Goal: Task Accomplishment & Management: Use online tool/utility

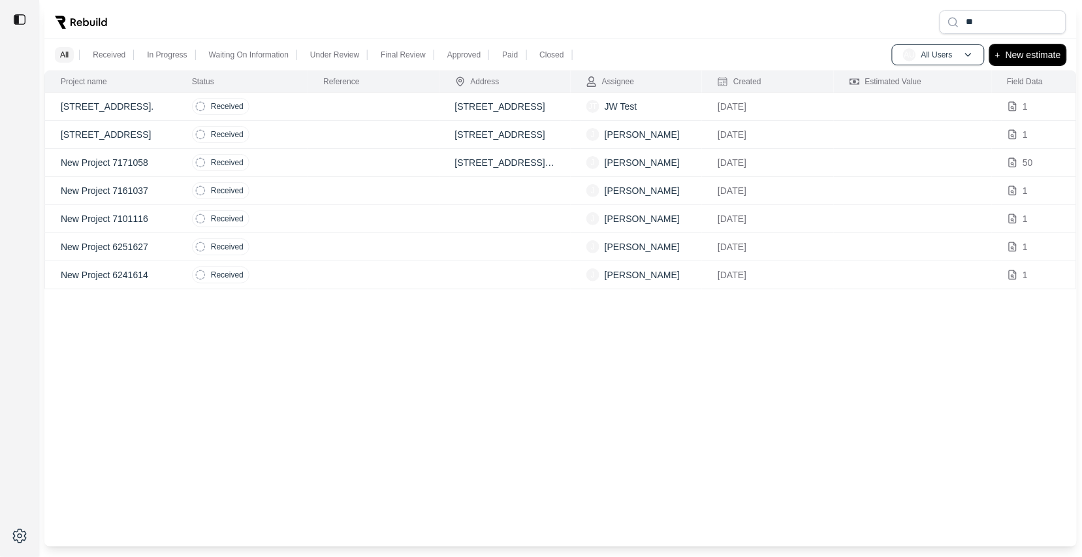
click at [1029, 53] on p "New estimate" at bounding box center [1034, 55] width 56 height 16
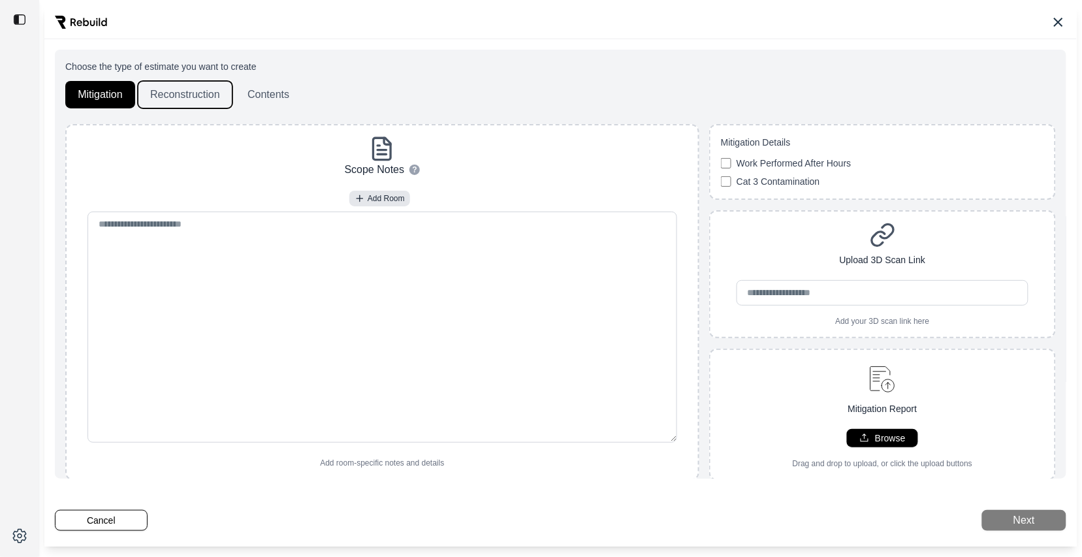
click at [181, 101] on button "Reconstruction" at bounding box center [185, 94] width 95 height 27
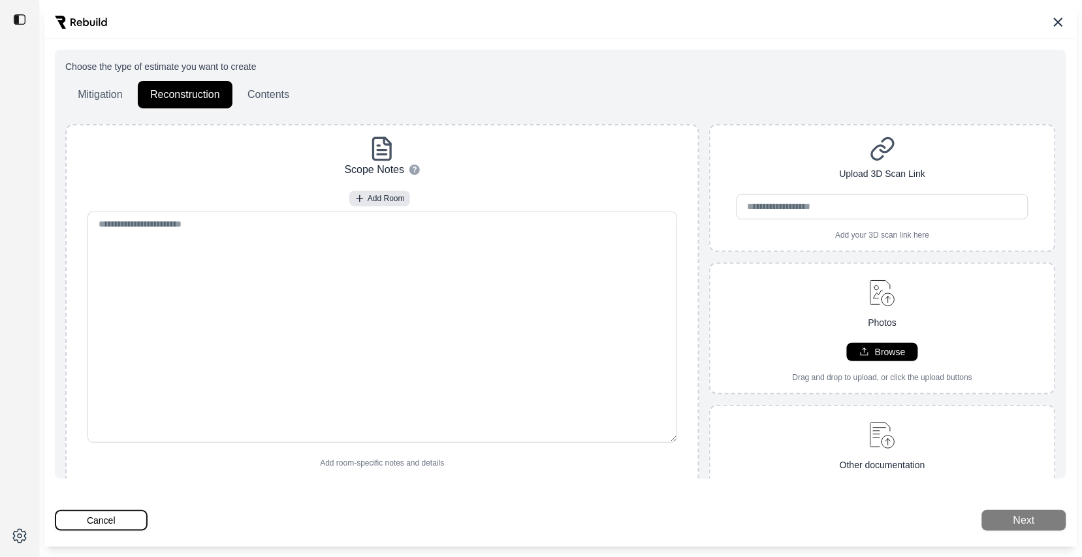
click at [98, 519] on button "Cancel" at bounding box center [101, 520] width 93 height 21
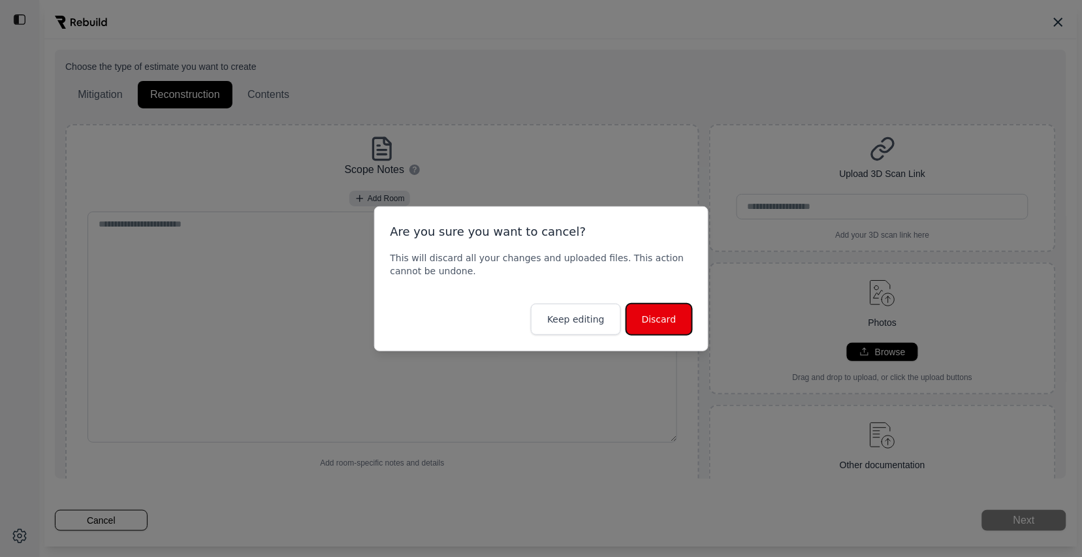
click at [648, 321] on button "Discard" at bounding box center [659, 319] width 66 height 31
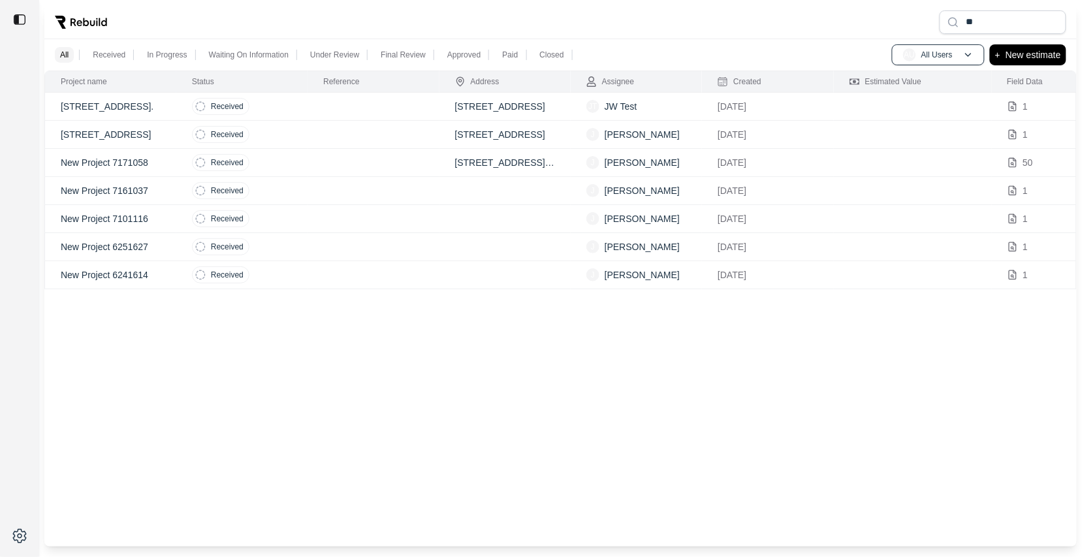
click at [365, 114] on td at bounding box center [373, 107] width 131 height 28
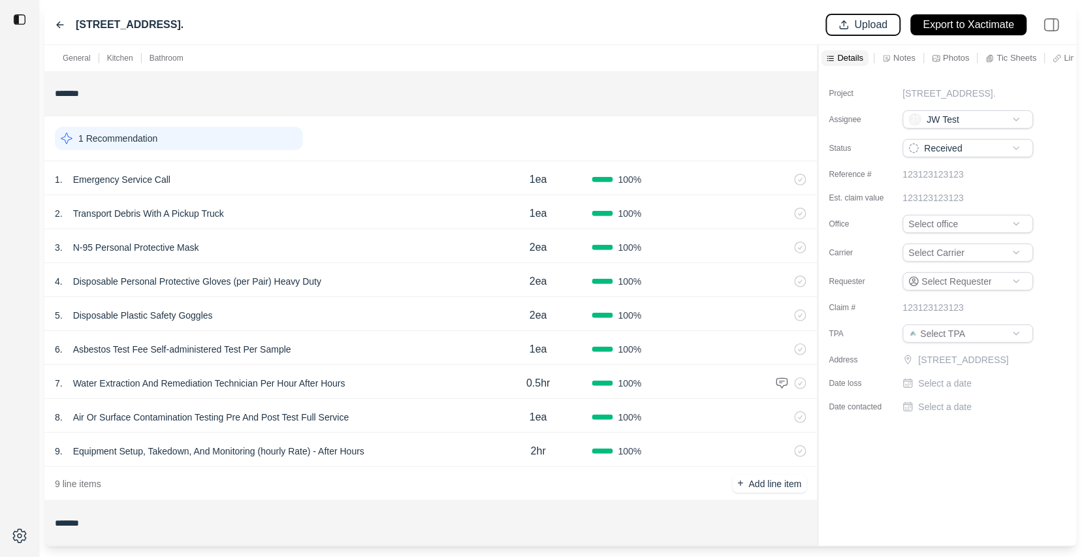
click at [870, 24] on p "Upload" at bounding box center [871, 25] width 33 height 15
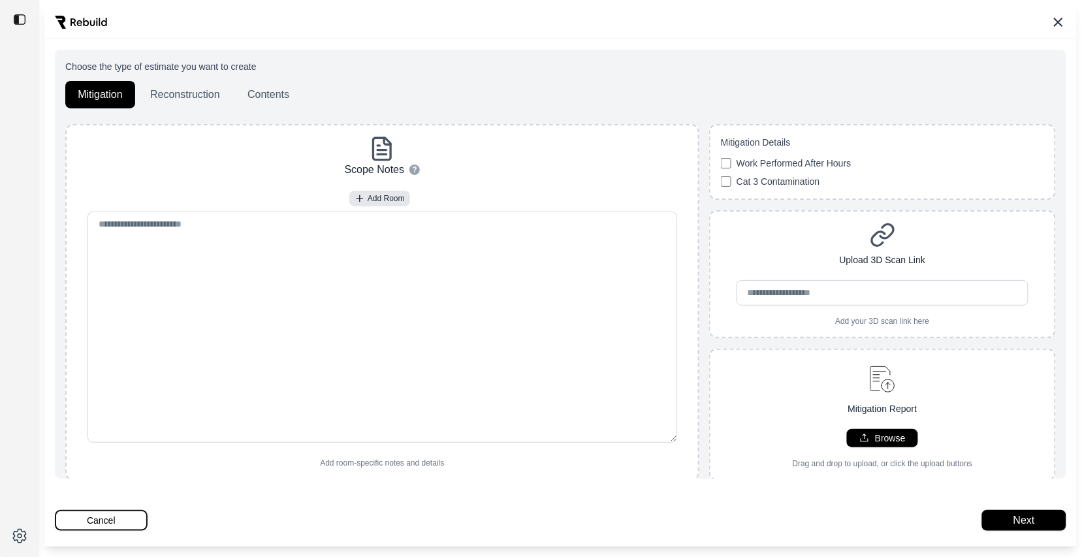
click at [99, 527] on button "Cancel" at bounding box center [101, 520] width 93 height 21
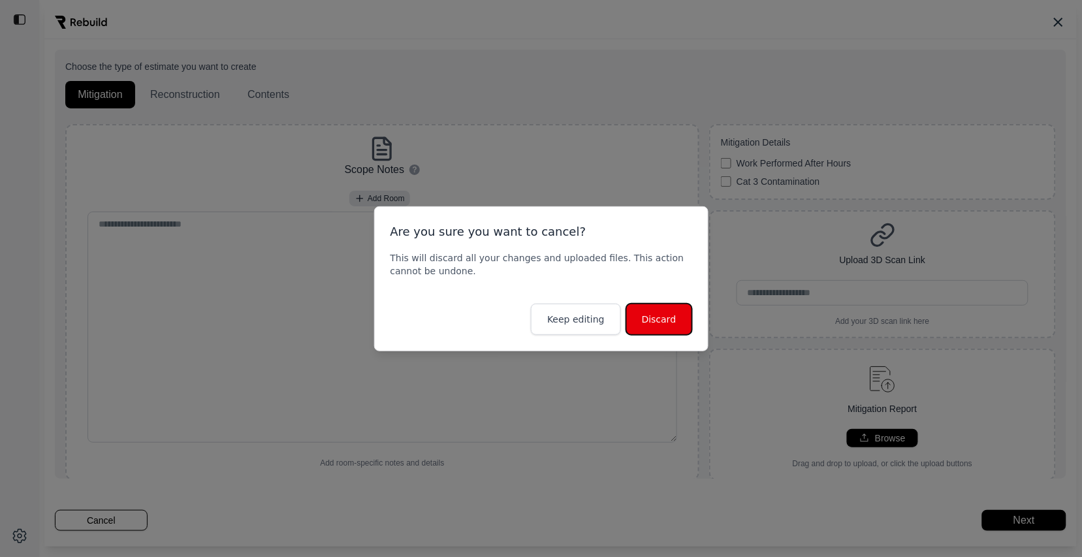
click at [662, 309] on button "Discard" at bounding box center [659, 319] width 66 height 31
